Goal: Information Seeking & Learning: Learn about a topic

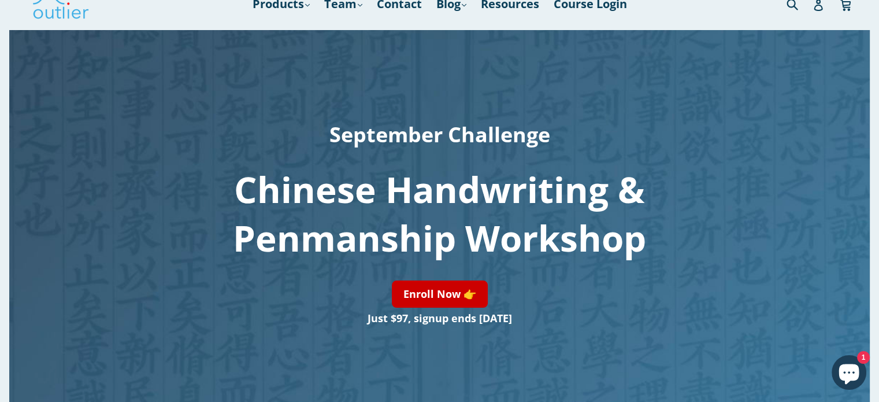
scroll to position [23, 0]
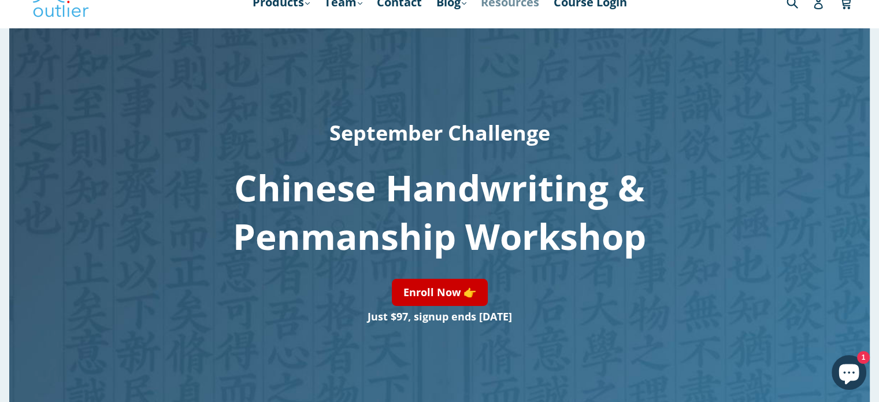
click at [520, 9] on link "Resources" at bounding box center [510, 2] width 70 height 21
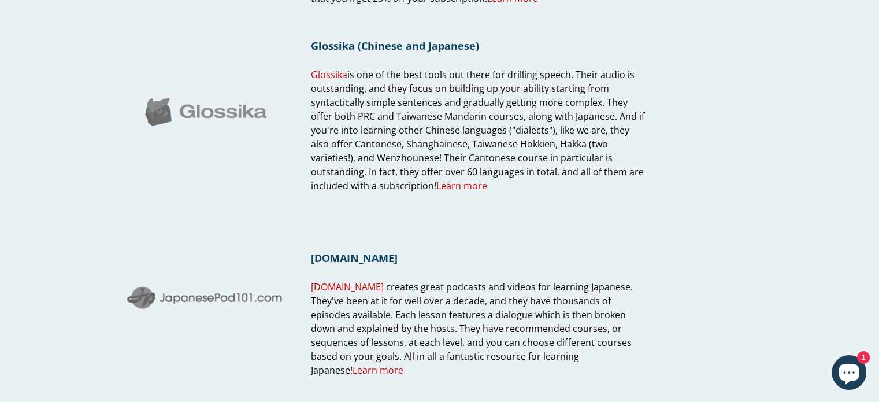
scroll to position [412, 0]
drag, startPoint x: 305, startPoint y: 41, endPoint x: 355, endPoint y: 53, distance: 51.0
click at [355, 53] on div "Glossika (Chinese and Japanese) Glossika is one of the best tools out there for…" at bounding box center [386, 111] width 522 height 212
copy h1 "Glossika"
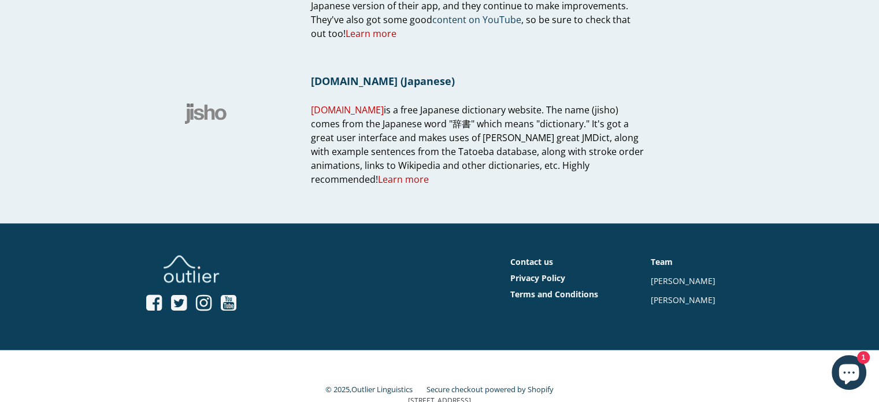
scroll to position [1152, 0]
